Goal: Navigation & Orientation: Find specific page/section

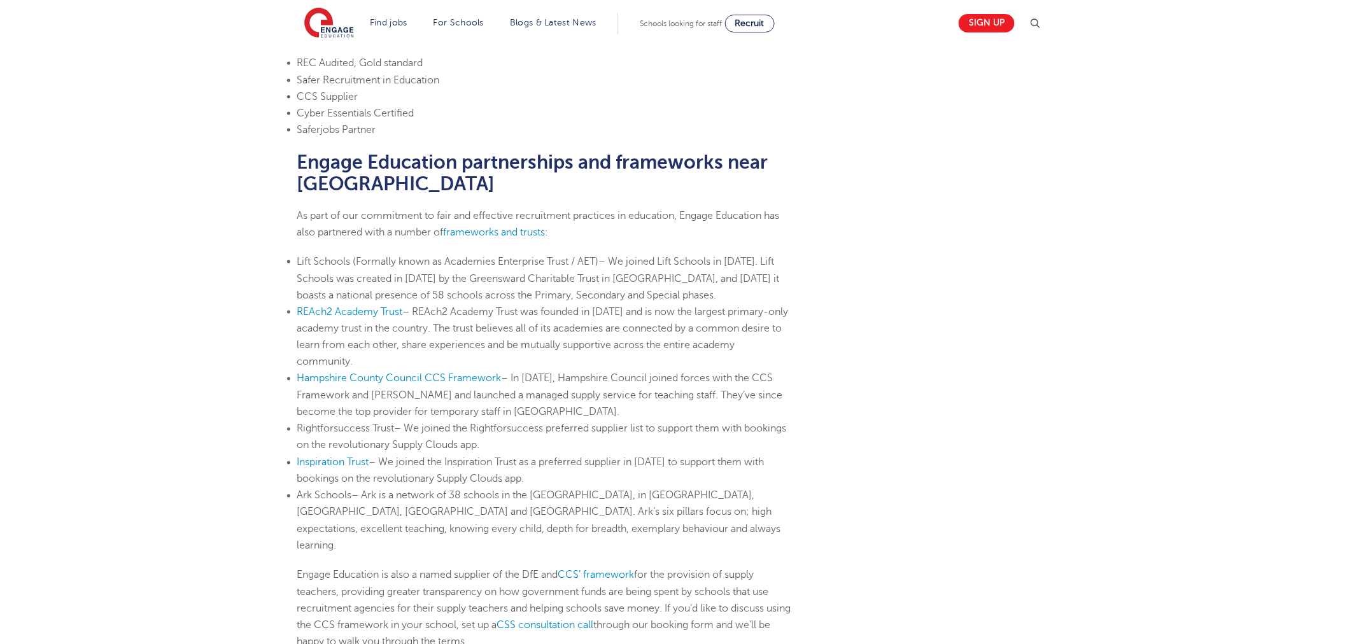
scroll to position [919, 0]
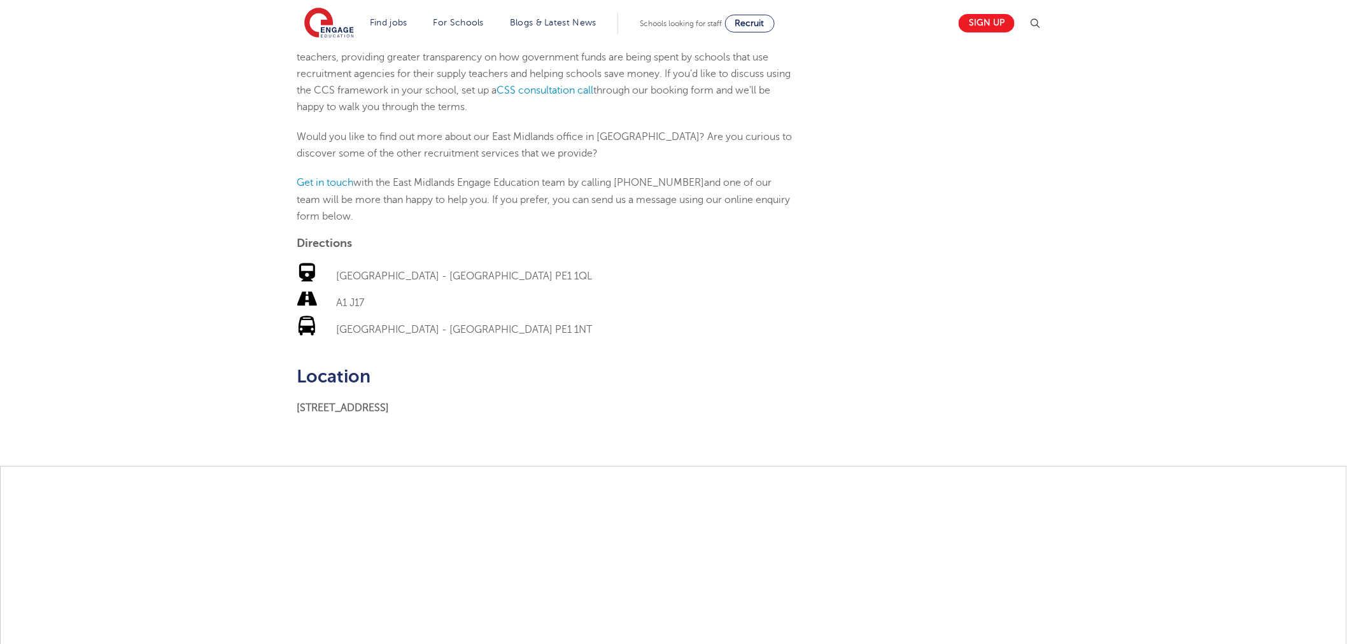
scroll to position [1414, 0]
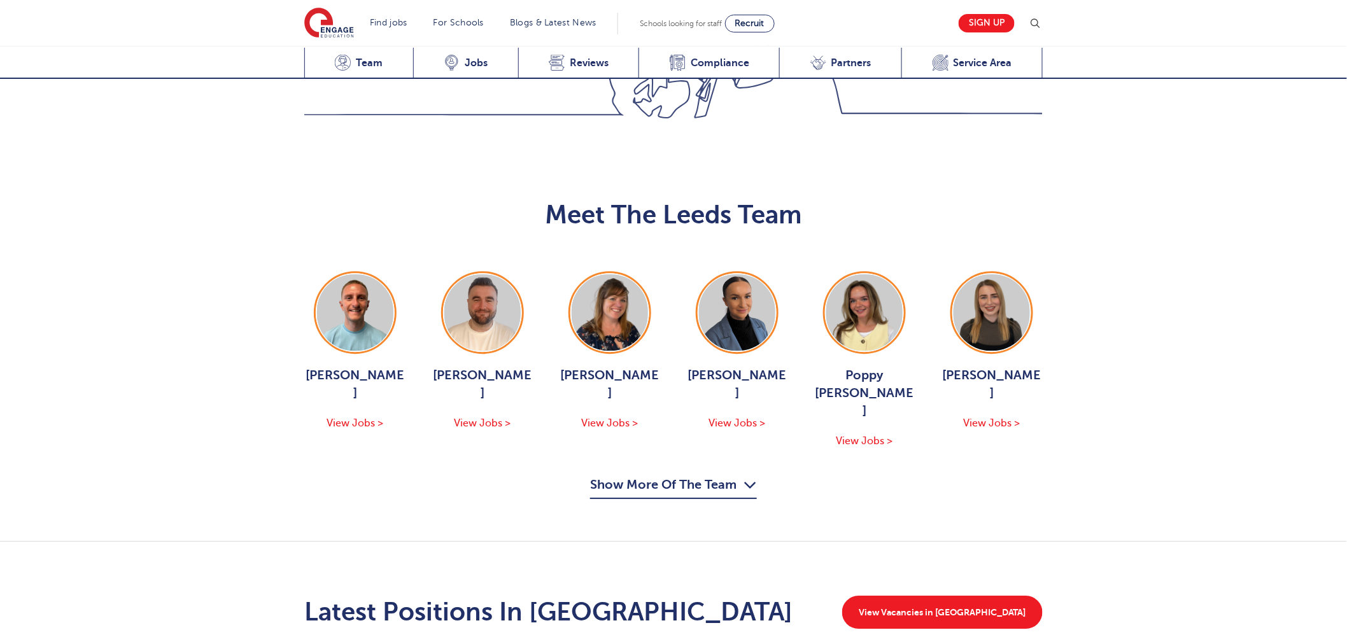
scroll to position [1485, 0]
